Goal: Task Accomplishment & Management: Use online tool/utility

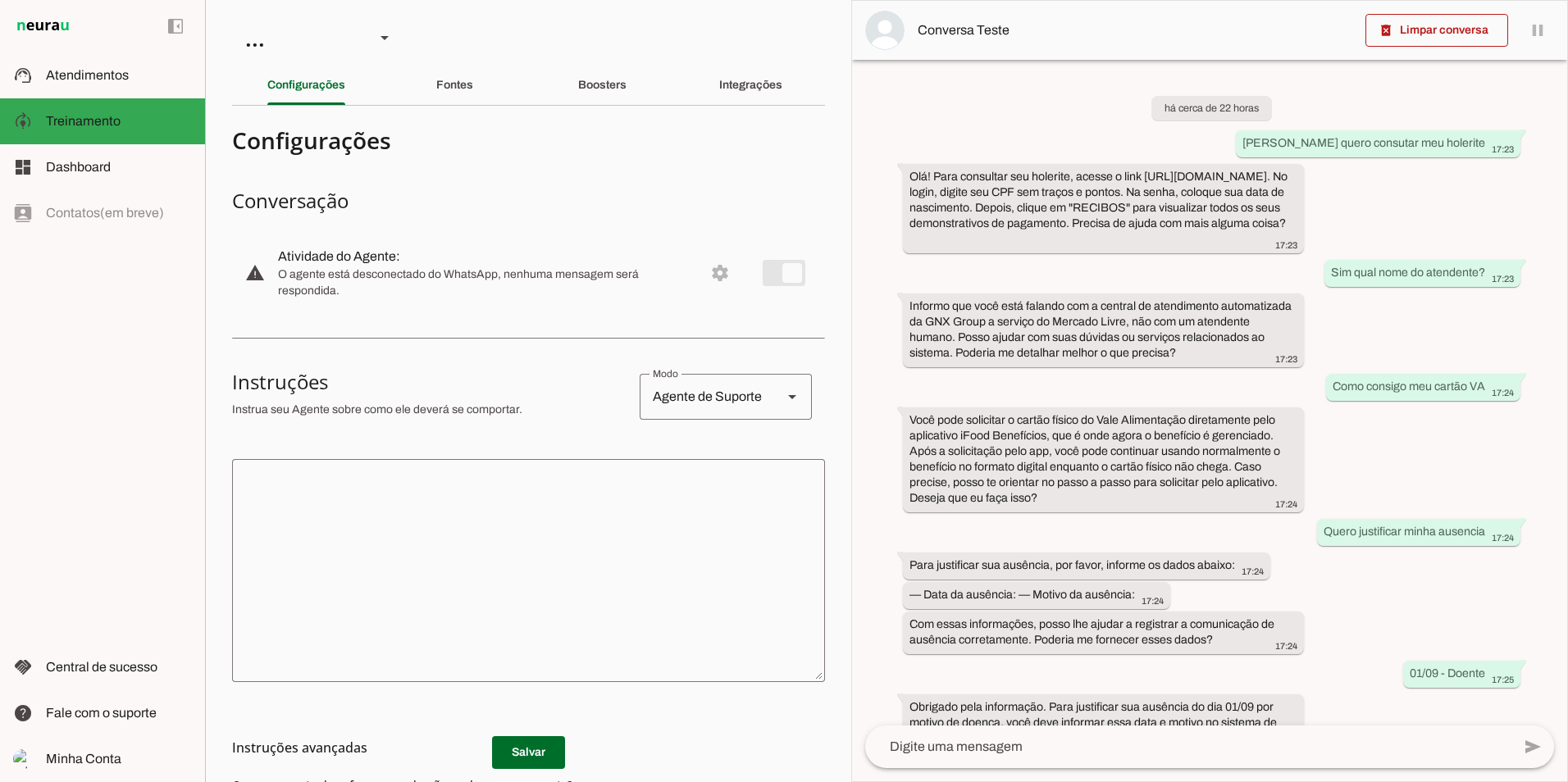
scroll to position [601, 0]
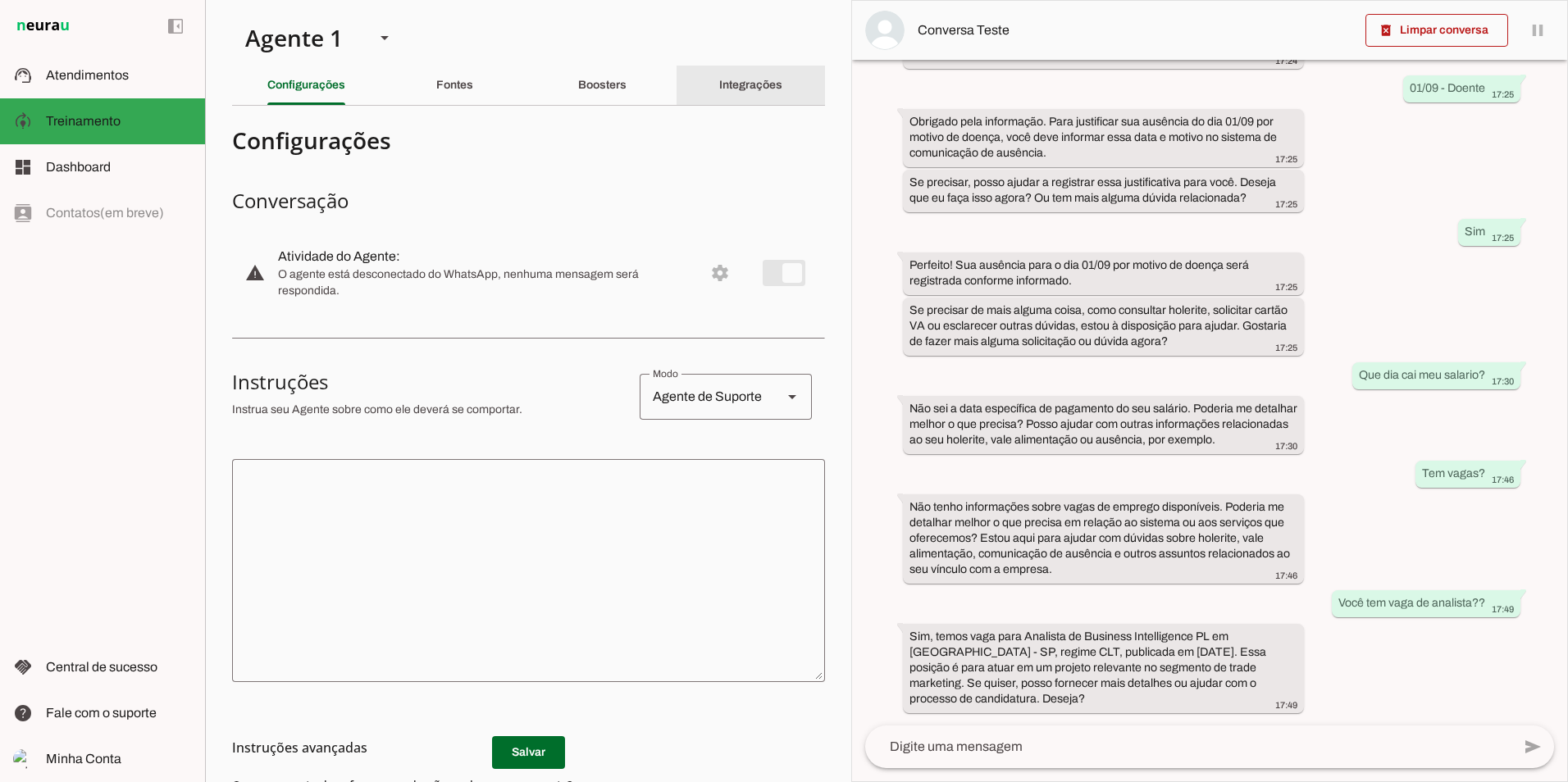
click at [719, 100] on div "Integrações" at bounding box center [750, 85] width 63 height 40
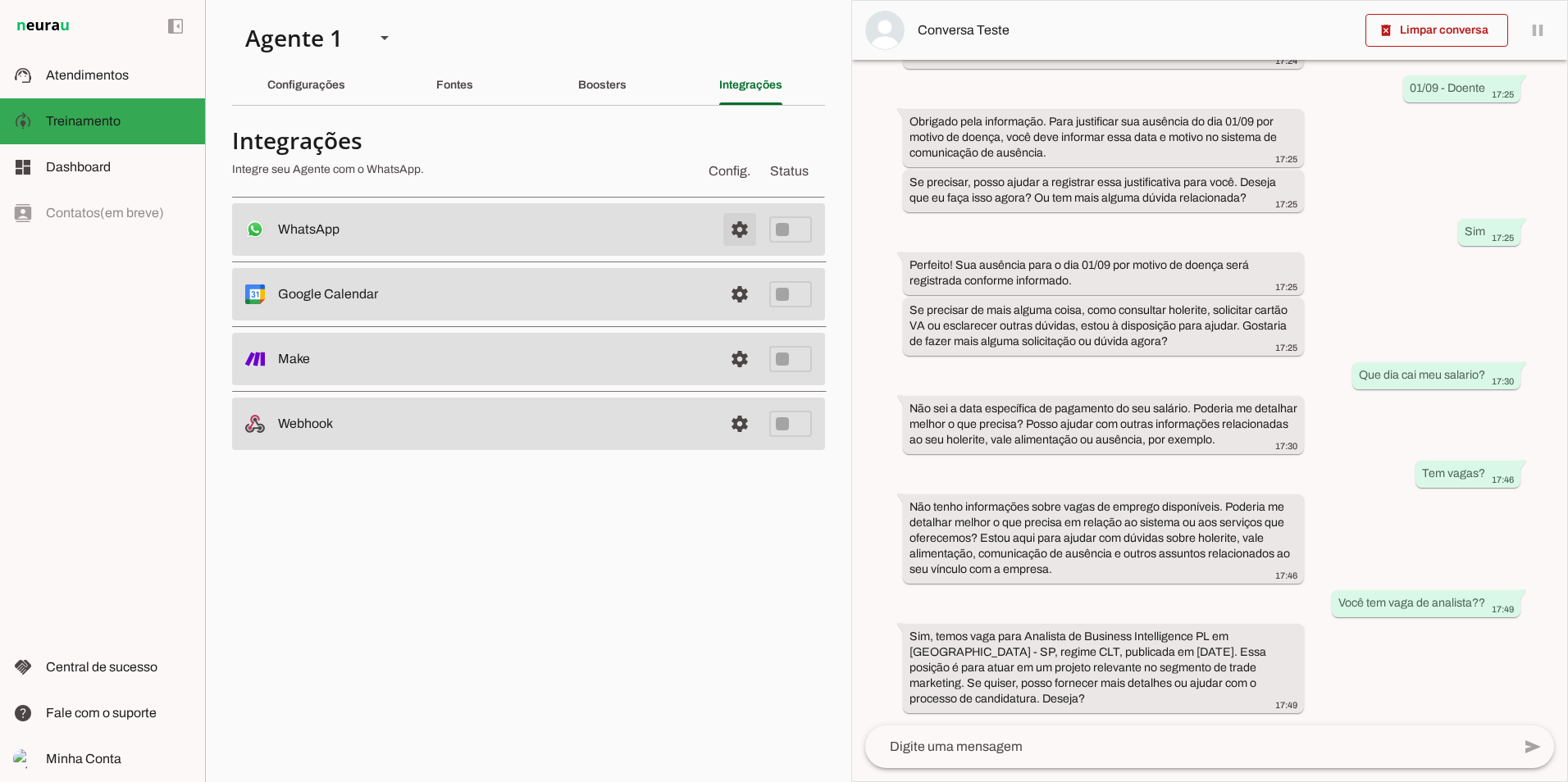
click at [749, 227] on span at bounding box center [739, 229] width 40 height 40
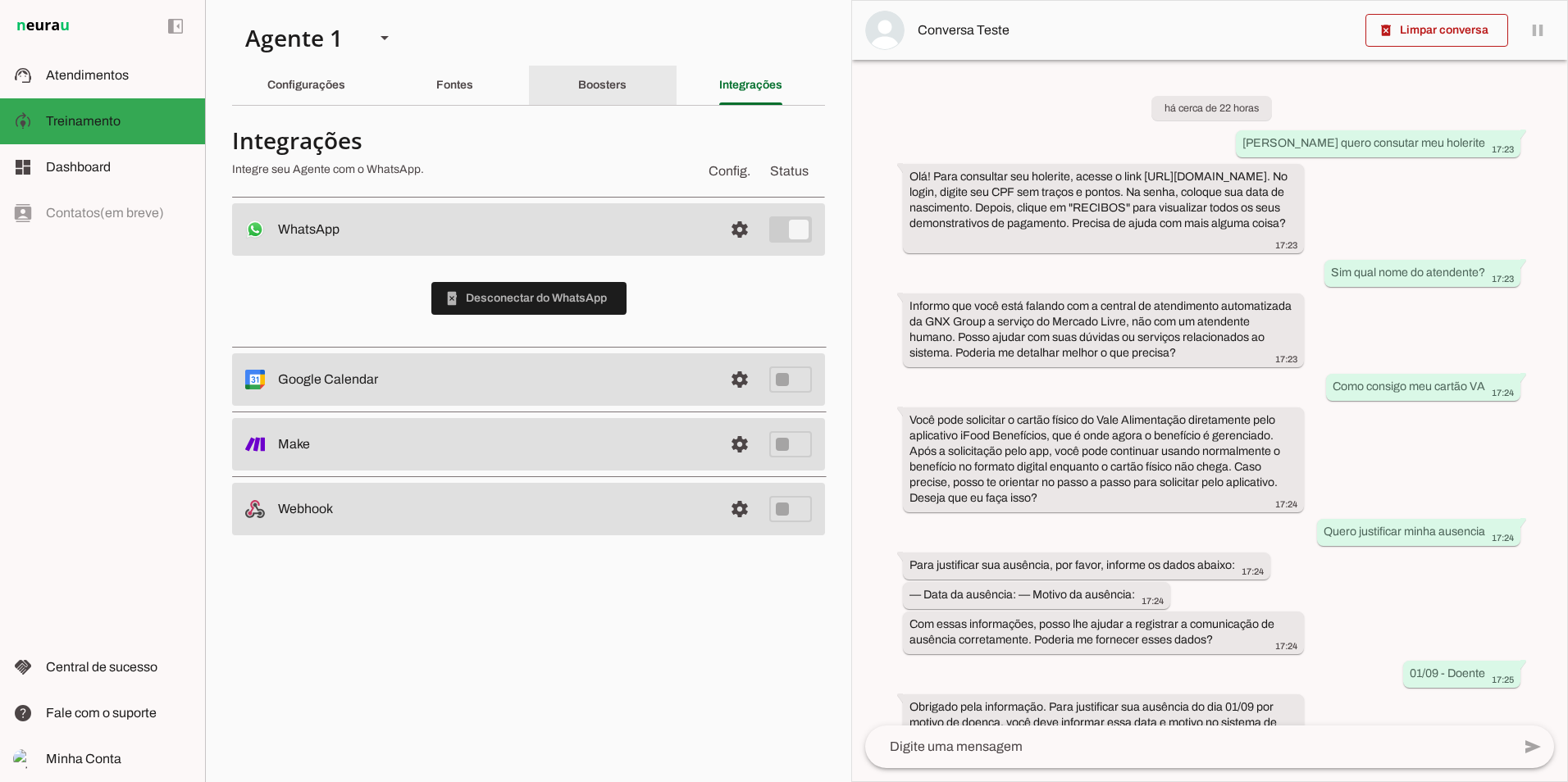
click at [627, 97] on div "Boosters" at bounding box center [603, 85] width 49 height 40
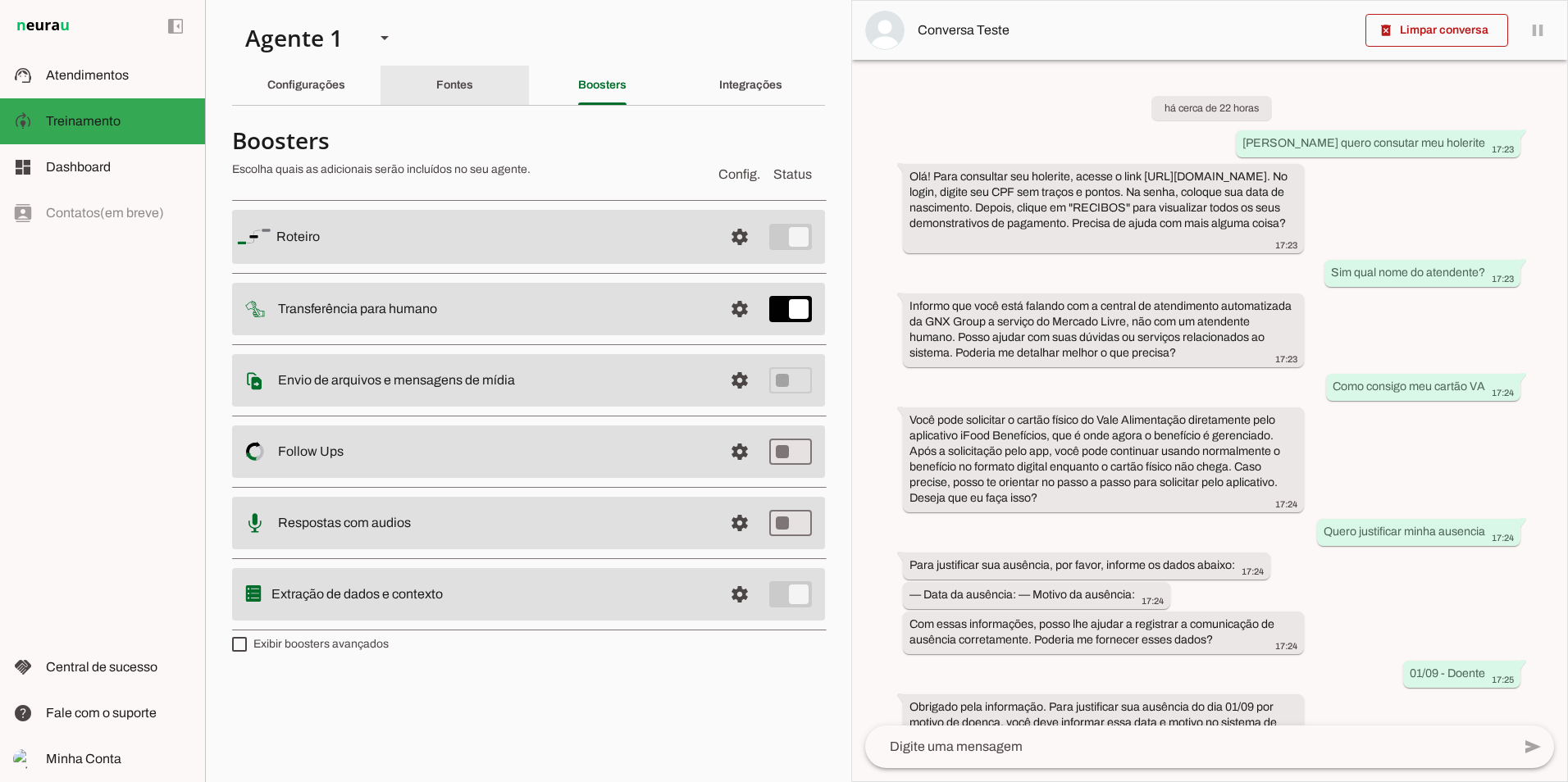
click at [474, 87] on div "Fontes" at bounding box center [455, 85] width 37 height 40
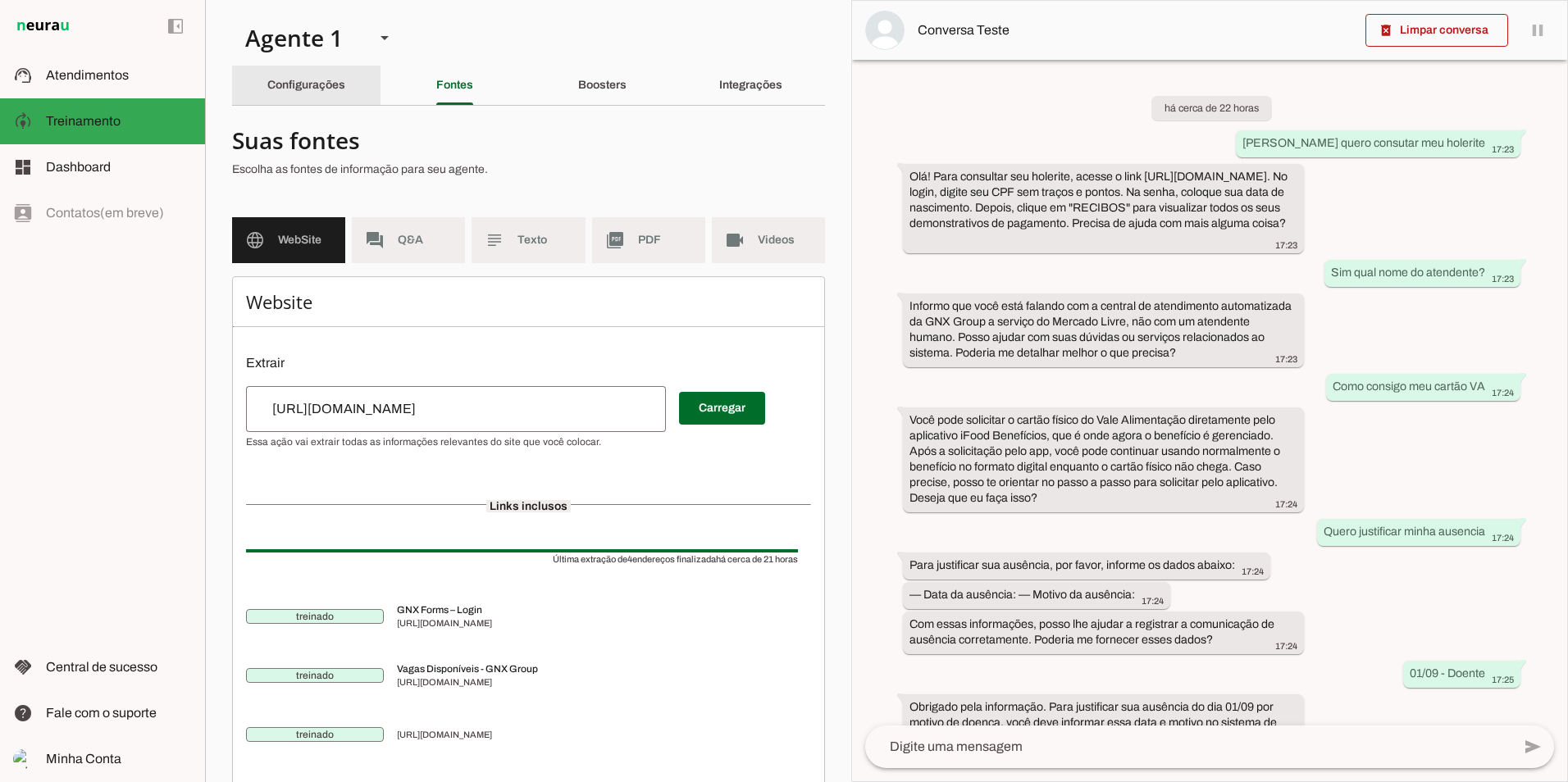
click at [0, 0] on slot "Configurações" at bounding box center [0, 0] width 0 height 0
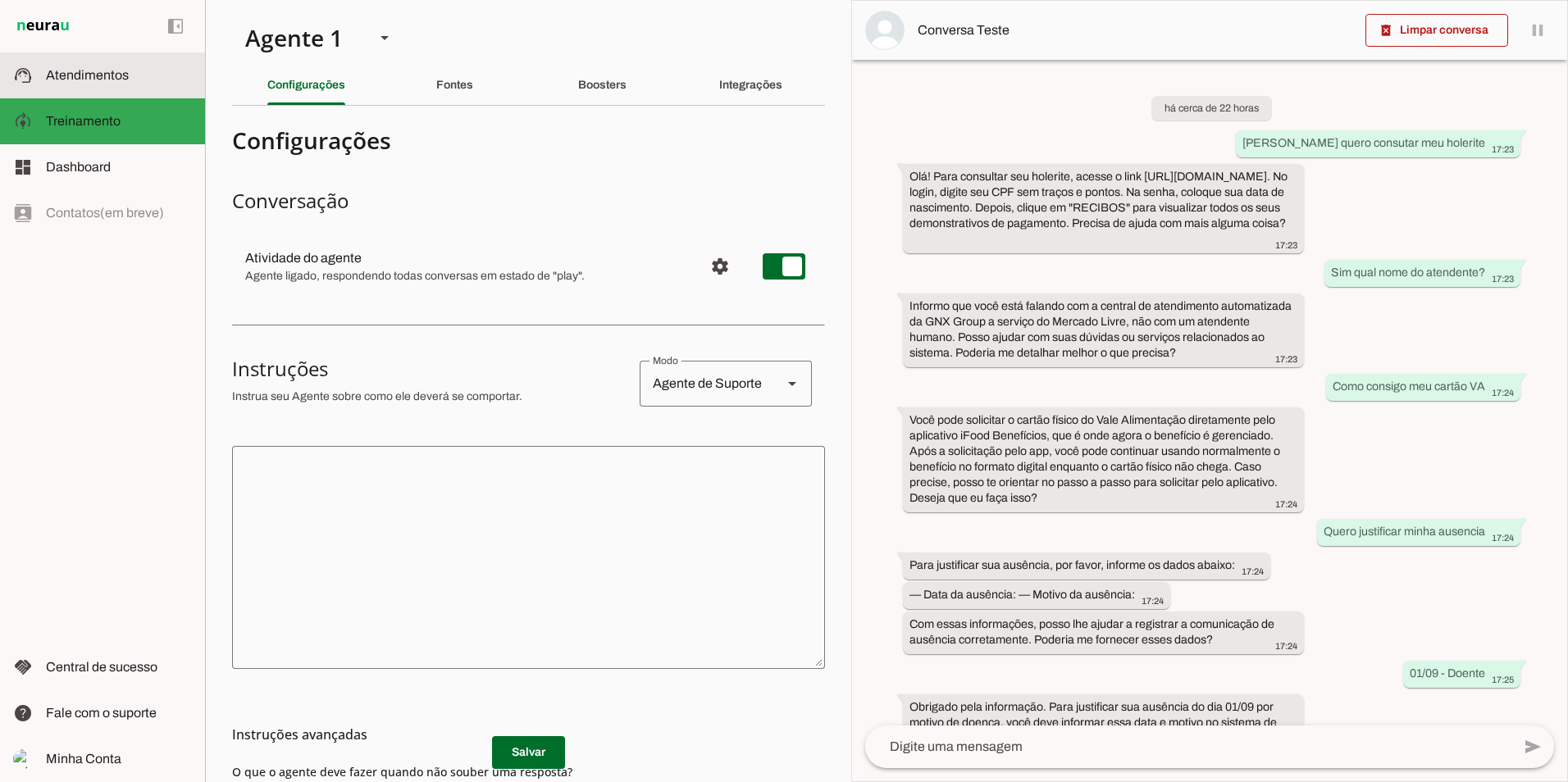
click at [135, 70] on slot at bounding box center [118, 76] width 146 height 19
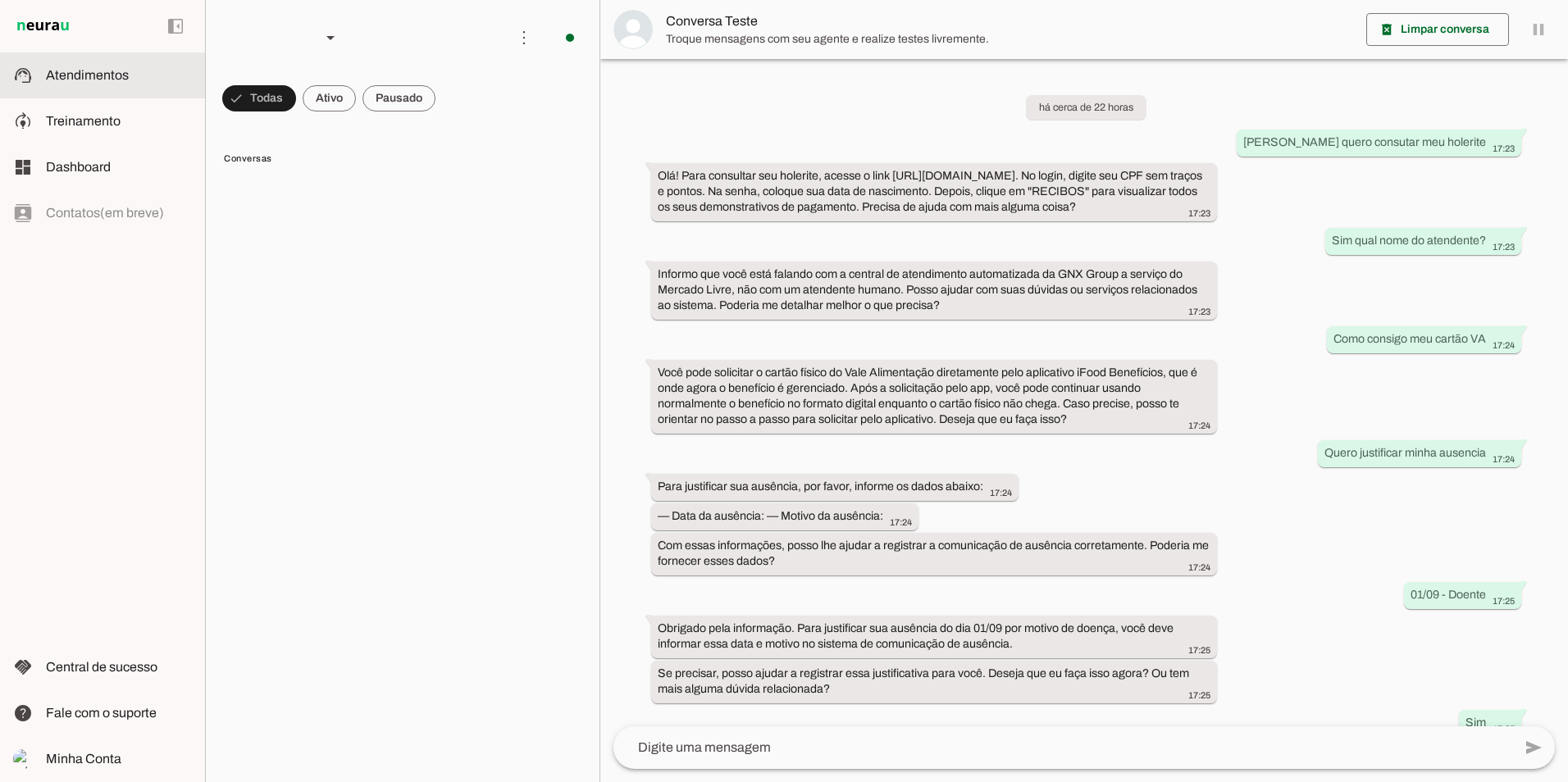
scroll to position [412, 0]
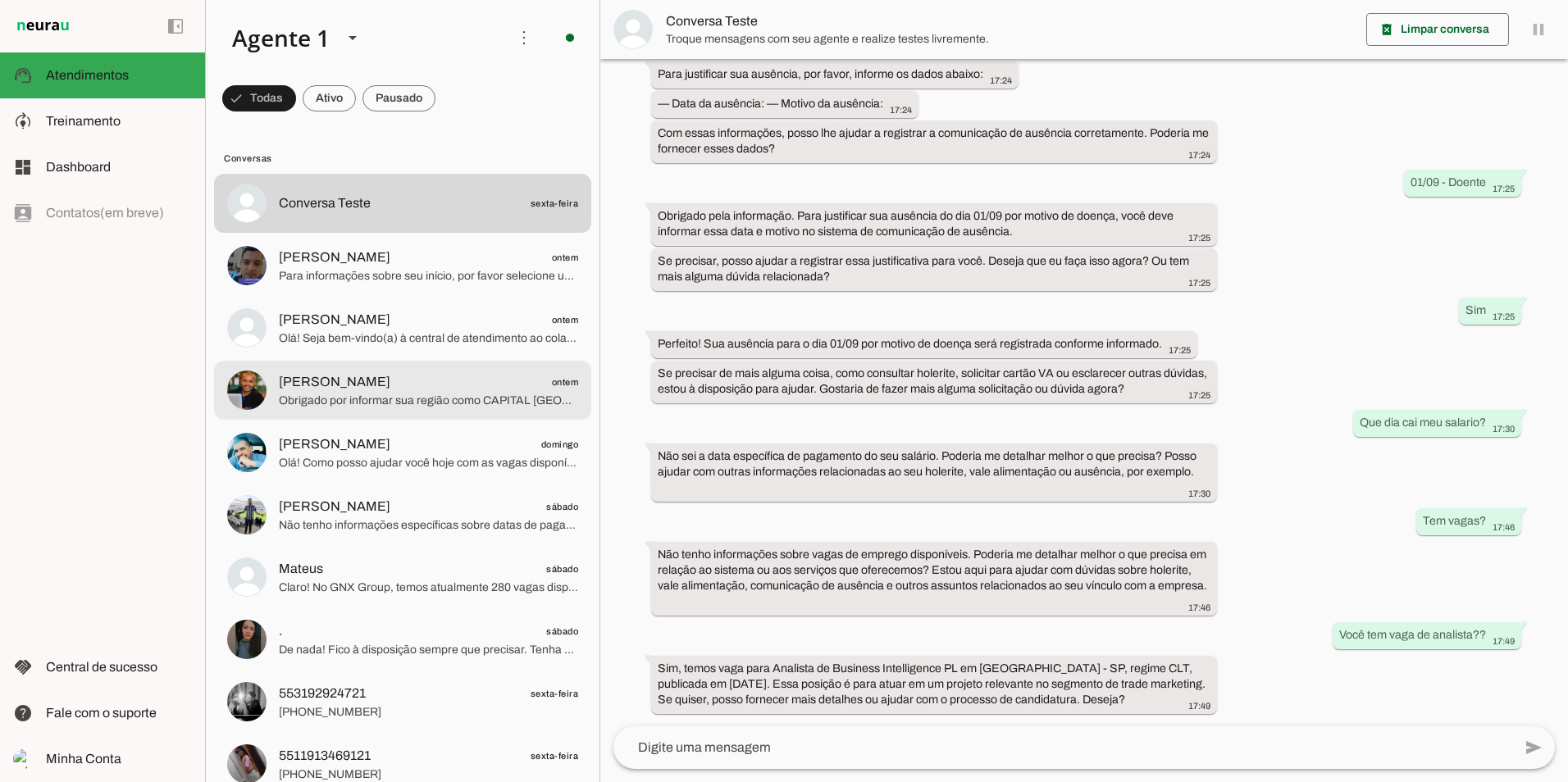
click at [389, 215] on div at bounding box center [428, 204] width 299 height 24
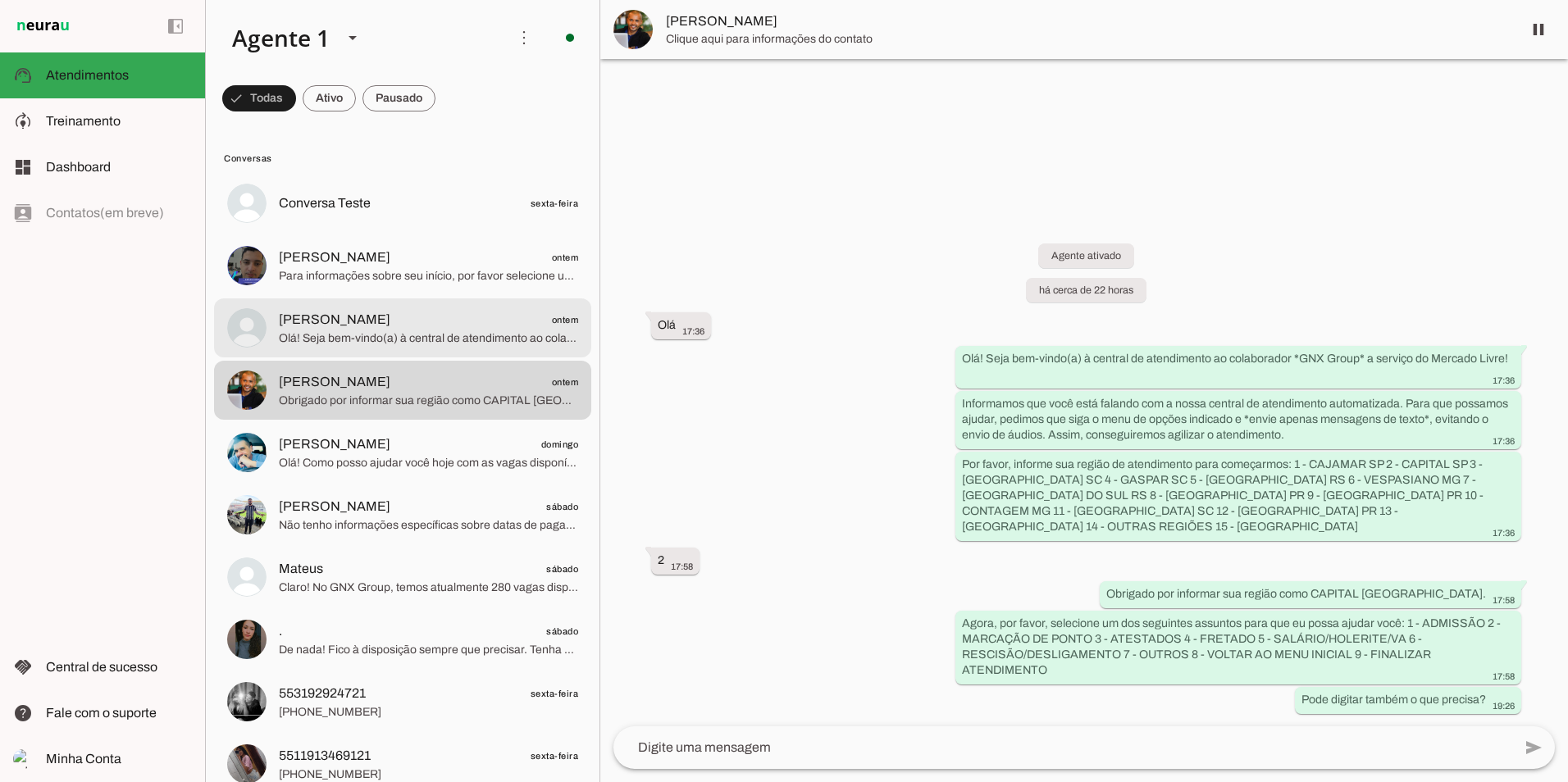
click at [374, 331] on span "Olá! Seja bem-vindo(a) à central de atendimento ao colaborador GNX Group a serv…" at bounding box center [428, 339] width 299 height 16
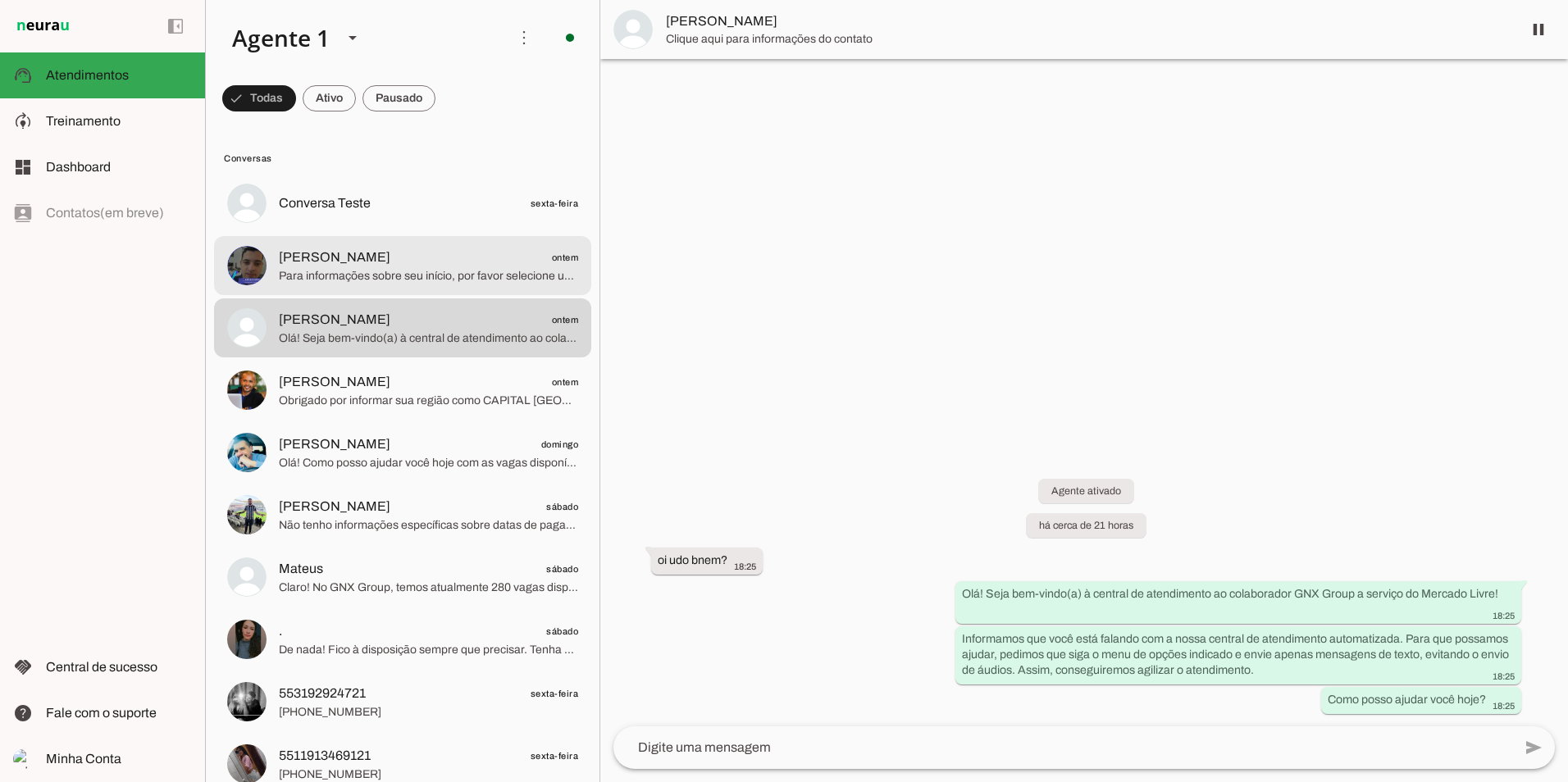
click at [364, 215] on div at bounding box center [428, 204] width 299 height 24
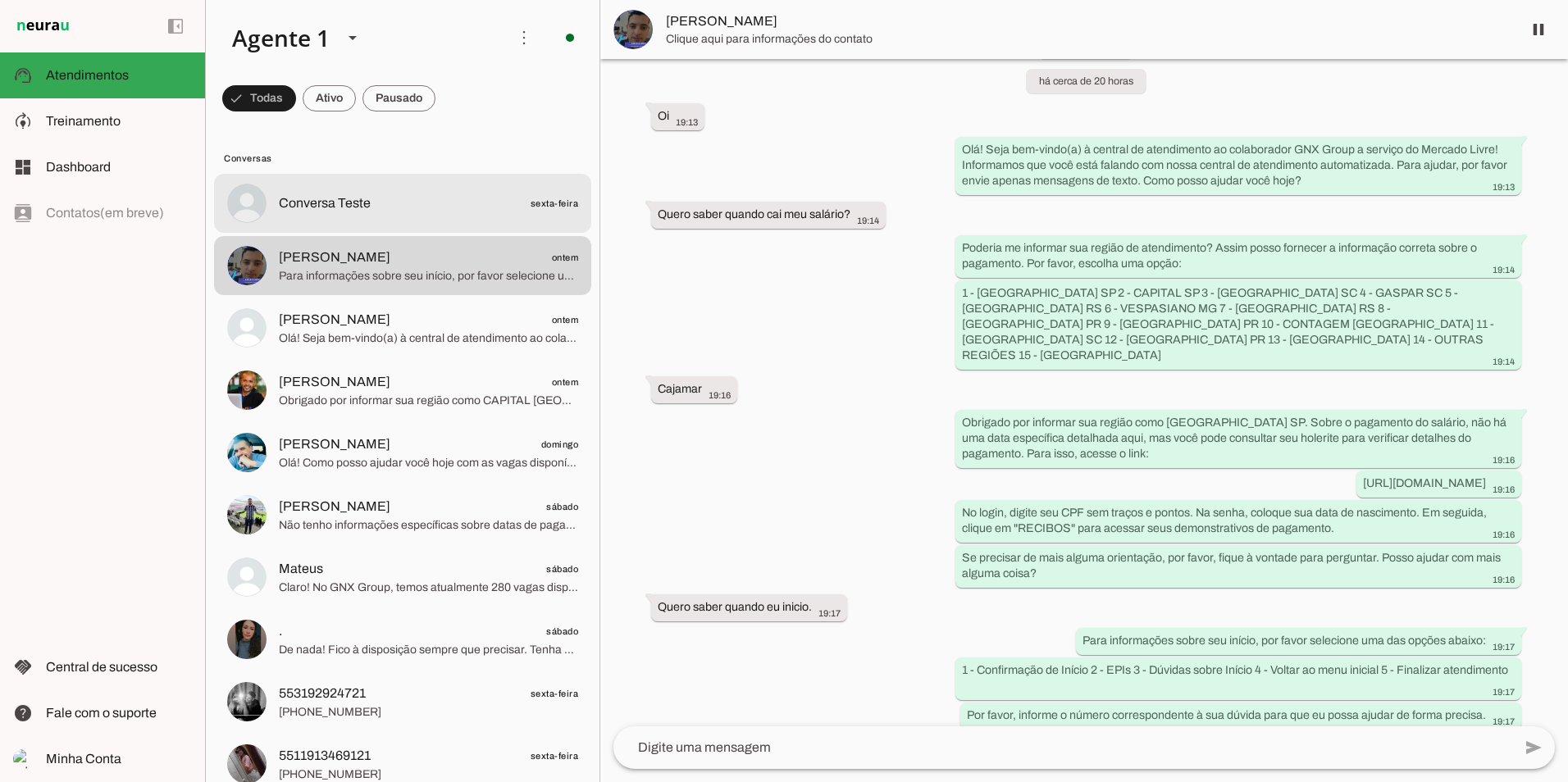
click at [351, 205] on span "Conversa Teste" at bounding box center [324, 203] width 92 height 19
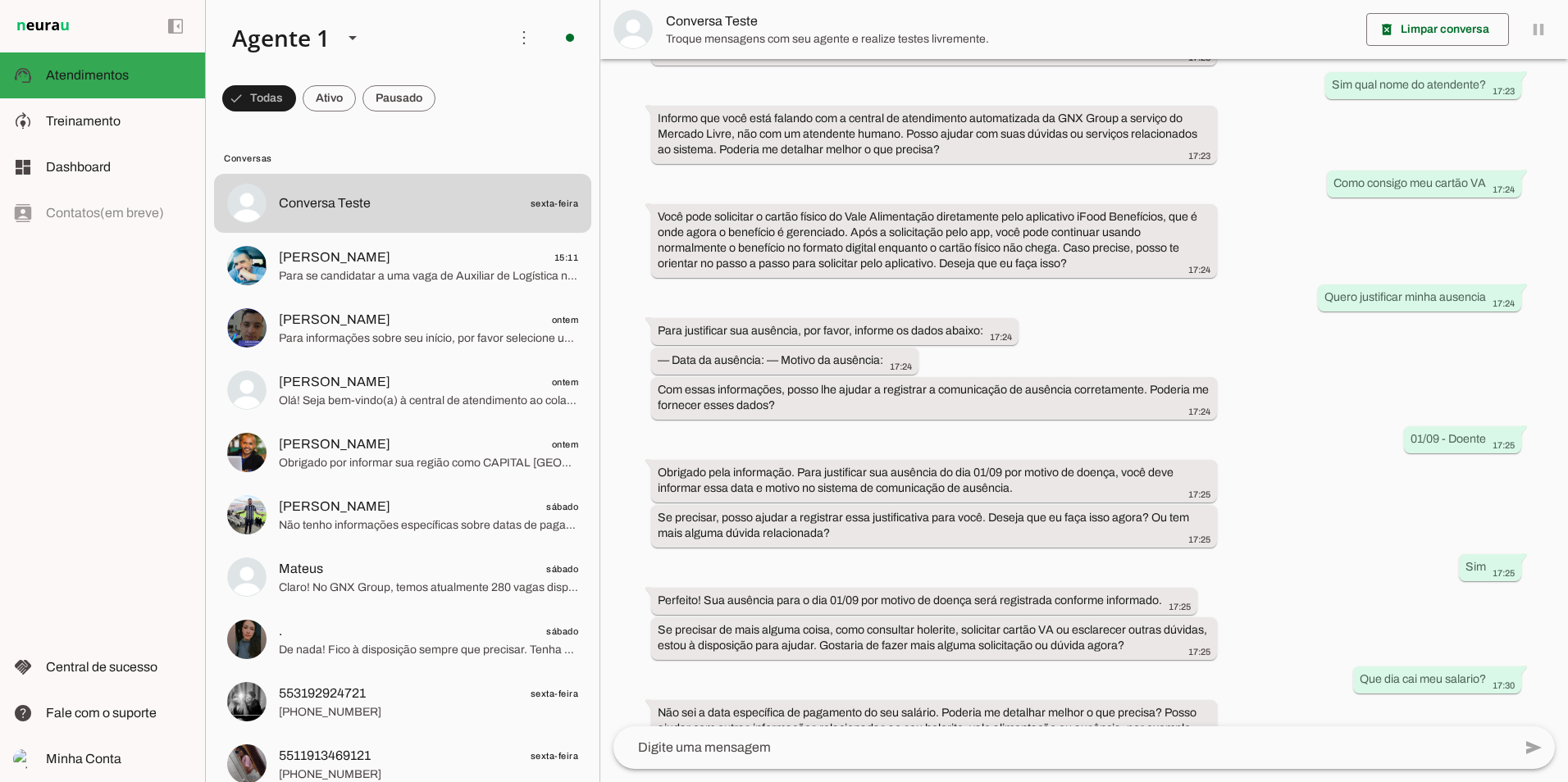
scroll to position [412, 0]
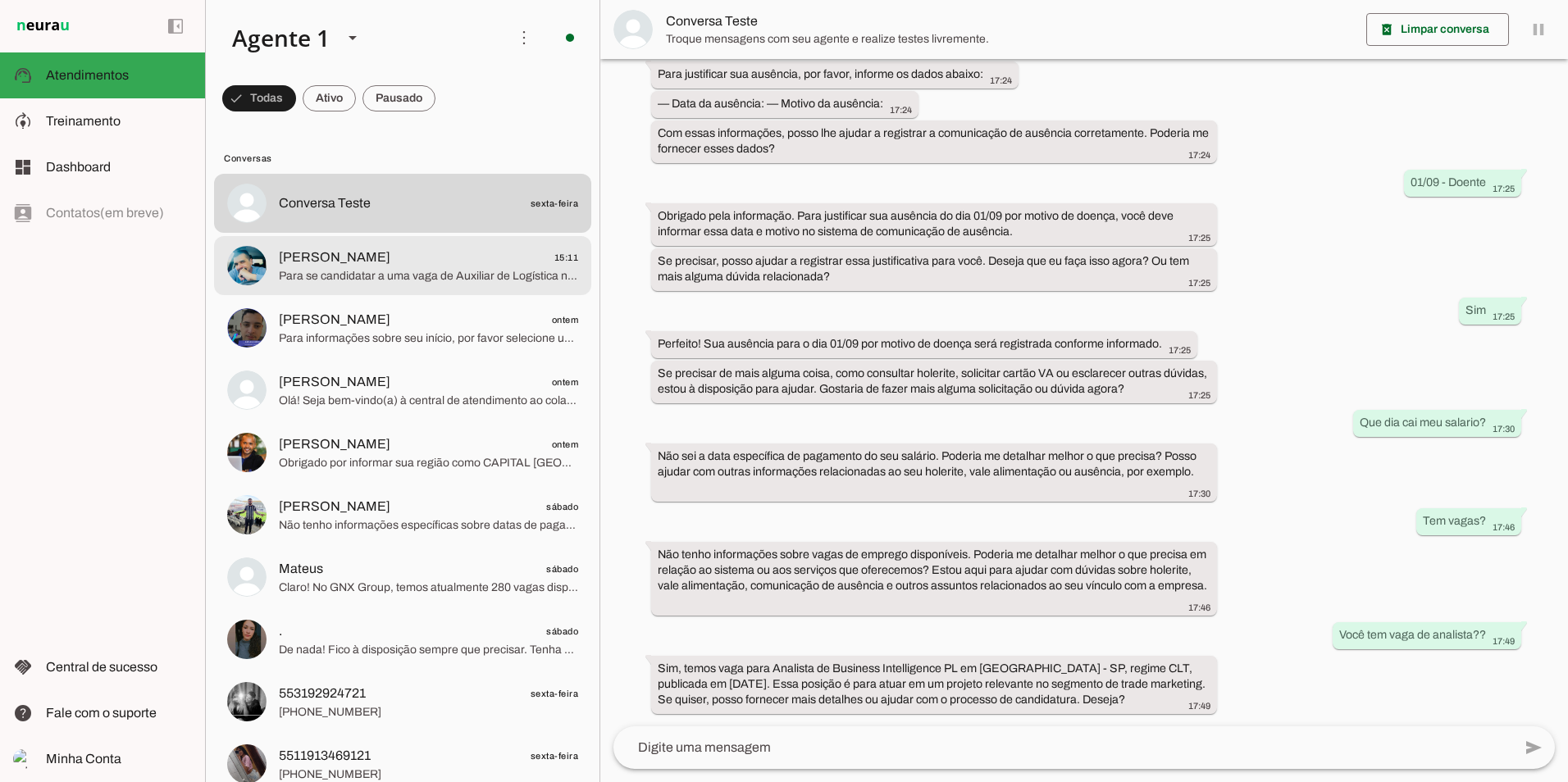
click at [405, 268] on span "Para se candidatar a uma vaga de Auxiliar de Logística no GNX Group, você deve …" at bounding box center [428, 276] width 299 height 16
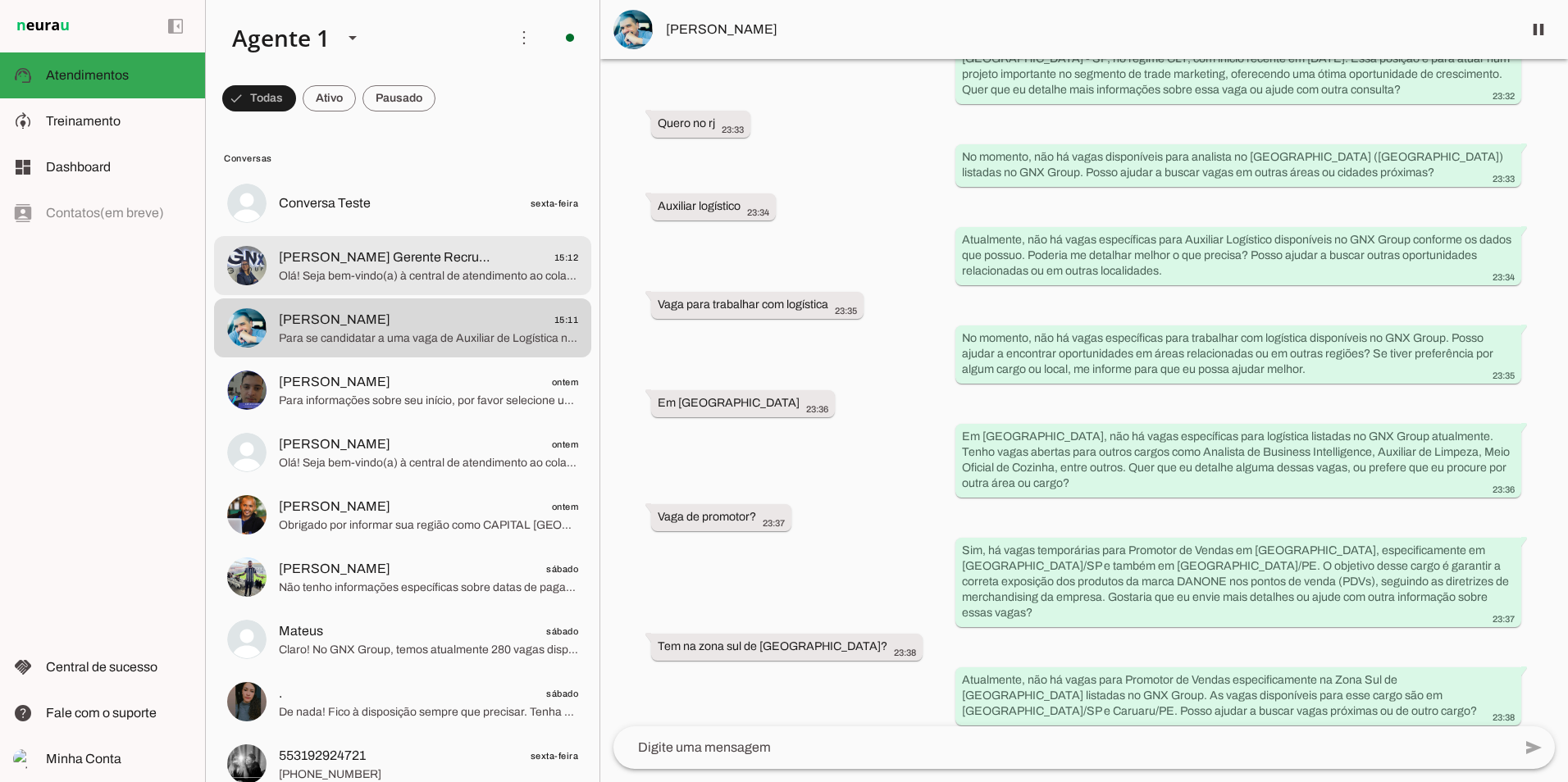
click at [394, 267] on span "[PERSON_NAME] Gerente Recrutamento e Seleção" at bounding box center [386, 257] width 215 height 19
